Goal: Task Accomplishment & Management: Use online tool/utility

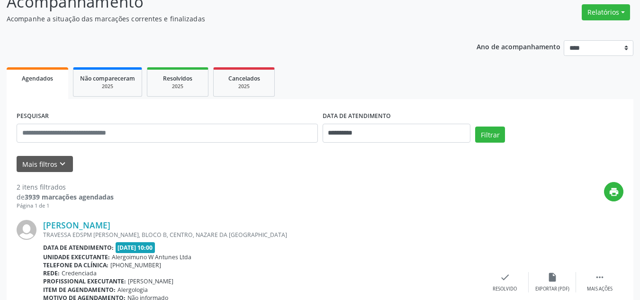
scroll to position [95, 0]
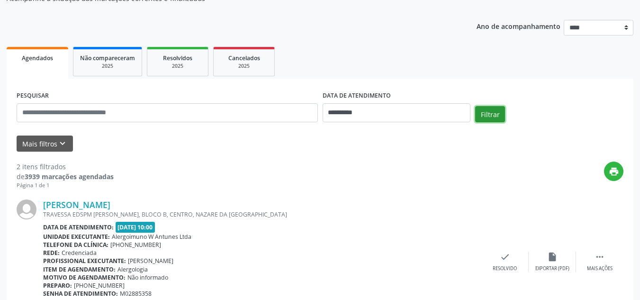
click at [489, 116] on button "Filtrar" at bounding box center [490, 114] width 30 height 16
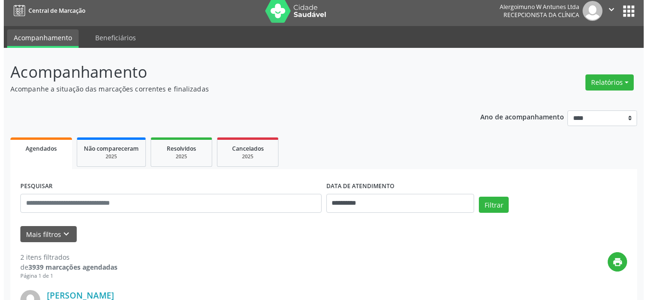
scroll to position [0, 0]
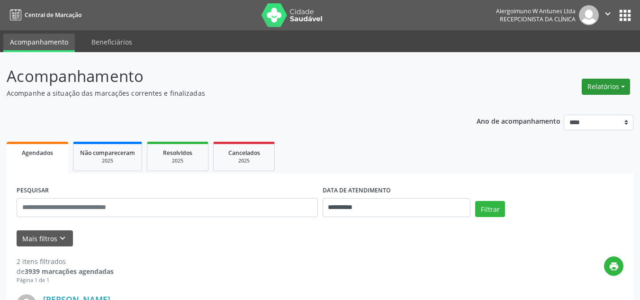
click at [608, 83] on button "Relatórios" at bounding box center [605, 87] width 48 height 16
click at [566, 107] on link "Agendamentos" at bounding box center [579, 106] width 102 height 13
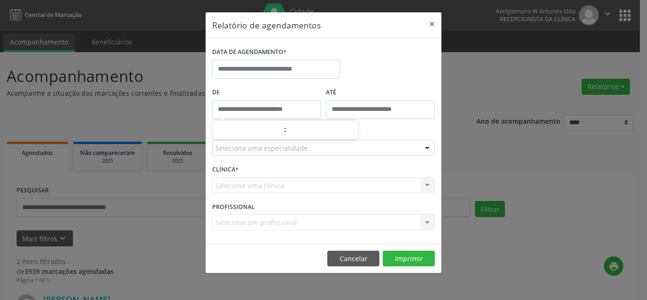
type input "*****"
click at [277, 116] on input "*****" at bounding box center [266, 109] width 109 height 19
click at [282, 106] on input "*****" at bounding box center [266, 109] width 109 height 19
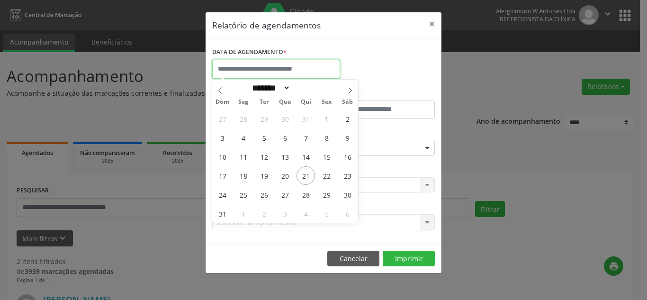
click at [250, 64] on input "text" at bounding box center [276, 69] width 128 height 19
click at [305, 174] on span "21" at bounding box center [305, 175] width 18 height 18
type input "**********"
click at [306, 173] on span "21" at bounding box center [305, 175] width 18 height 18
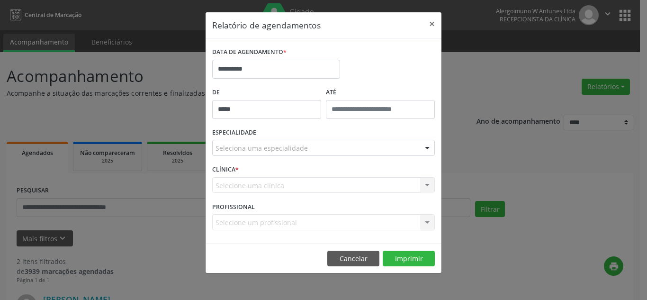
click at [312, 145] on div "Seleciona uma especialidade" at bounding box center [323, 148] width 223 height 16
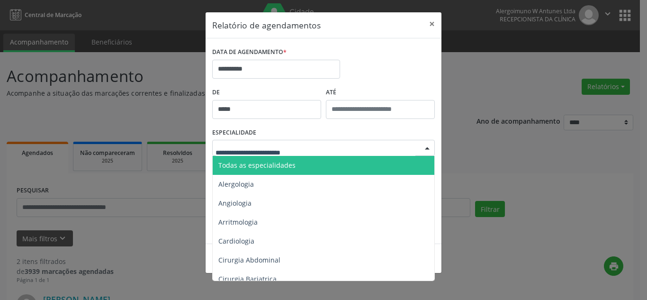
click at [299, 161] on span "Todas as especialidades" at bounding box center [324, 165] width 223 height 19
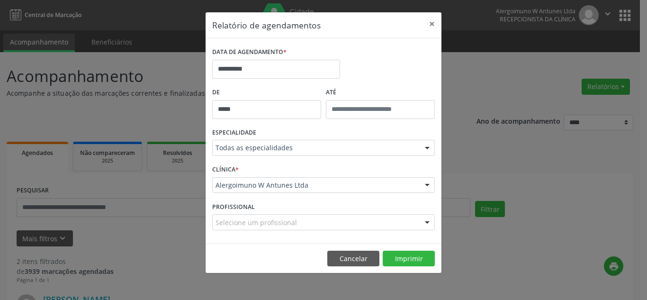
click at [325, 225] on div "Selecione um profissional" at bounding box center [323, 222] width 223 height 16
click at [325, 225] on input "text" at bounding box center [315, 226] width 200 height 19
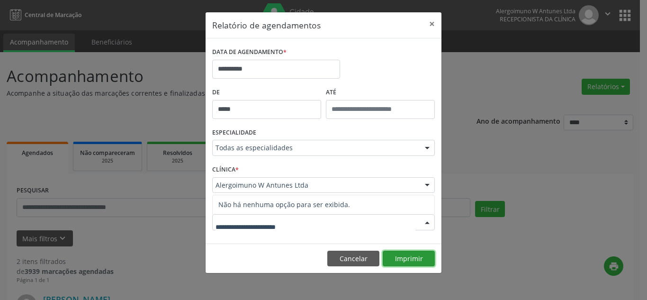
click at [407, 259] on button "Imprimir" at bounding box center [409, 258] width 52 height 16
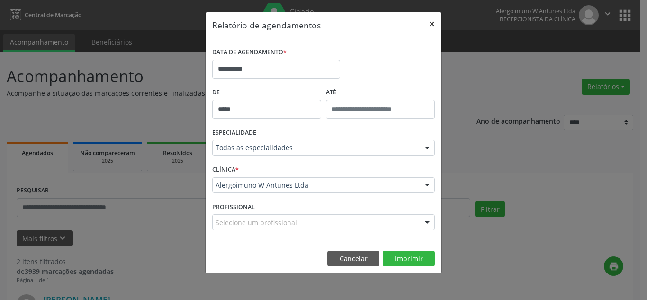
click at [432, 25] on button "×" at bounding box center [431, 23] width 19 height 23
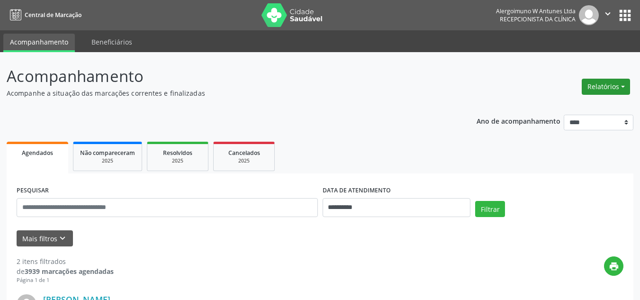
click at [599, 83] on button "Relatórios" at bounding box center [605, 87] width 48 height 16
click at [568, 108] on link "Agendamentos" at bounding box center [579, 106] width 102 height 13
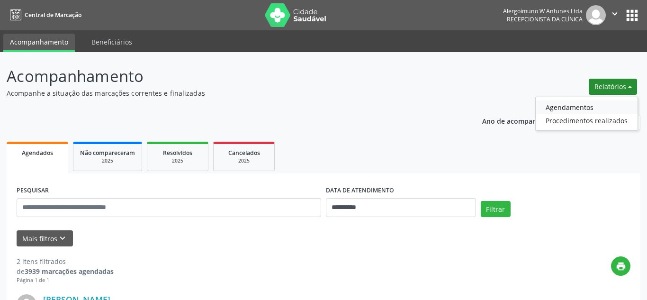
select select "*"
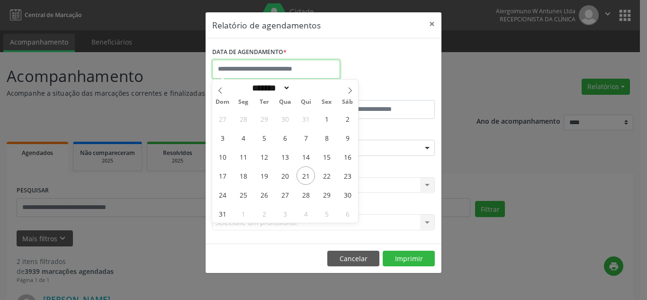
click at [290, 68] on input "text" at bounding box center [276, 69] width 128 height 19
click at [302, 175] on span "21" at bounding box center [305, 175] width 18 height 18
type input "**********"
click at [303, 175] on span "21" at bounding box center [305, 175] width 18 height 18
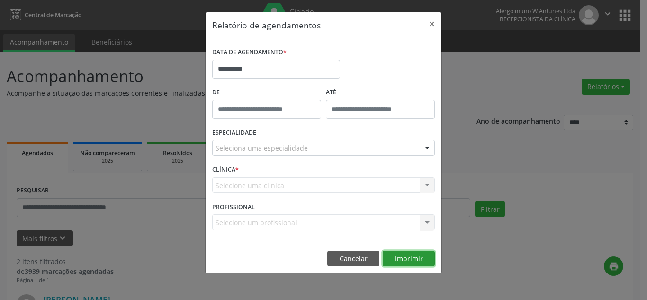
click at [422, 260] on button "Imprimir" at bounding box center [409, 258] width 52 height 16
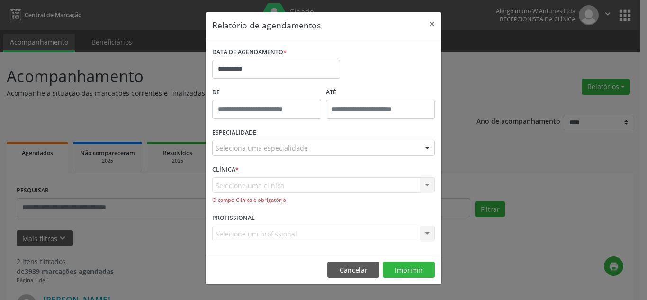
click at [323, 188] on div "Selecione uma clínica Alergoimuno W Antunes Ltda Nenhum resultado encontrado pa…" at bounding box center [323, 190] width 223 height 27
click at [331, 183] on div "Selecione uma clínica Alergoimuno W Antunes Ltda Nenhum resultado encontrado pa…" at bounding box center [323, 190] width 223 height 27
click at [331, 186] on div "Selecione uma clínica Alergoimuno W Antunes Ltda Nenhum resultado encontrado pa…" at bounding box center [323, 190] width 223 height 27
click at [243, 185] on div "Selecione uma clínica Alergoimuno W Antunes Ltda Nenhum resultado encontrado pa…" at bounding box center [323, 190] width 223 height 27
click at [281, 126] on div "ESPECIALIDADE Seleciona uma especialidade Todas as especialidades Alergologia A…" at bounding box center [323, 143] width 227 height 37
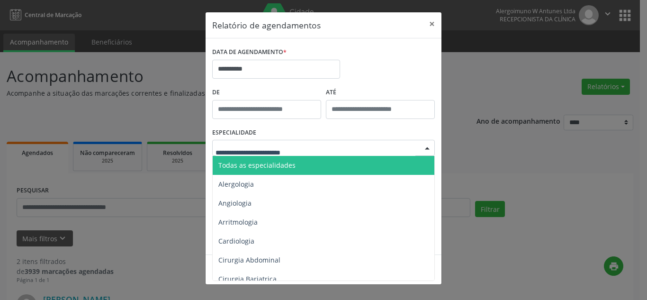
click at [263, 168] on span "Todas as especialidades" at bounding box center [256, 165] width 77 height 9
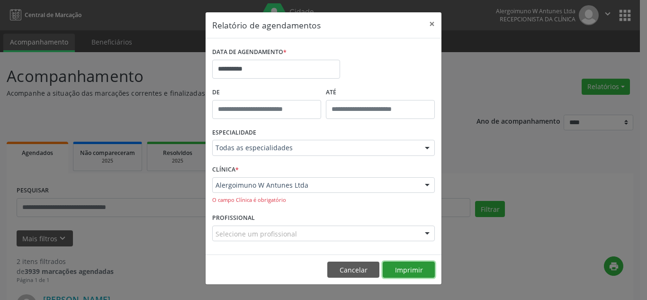
click at [406, 271] on button "Imprimir" at bounding box center [409, 269] width 52 height 16
